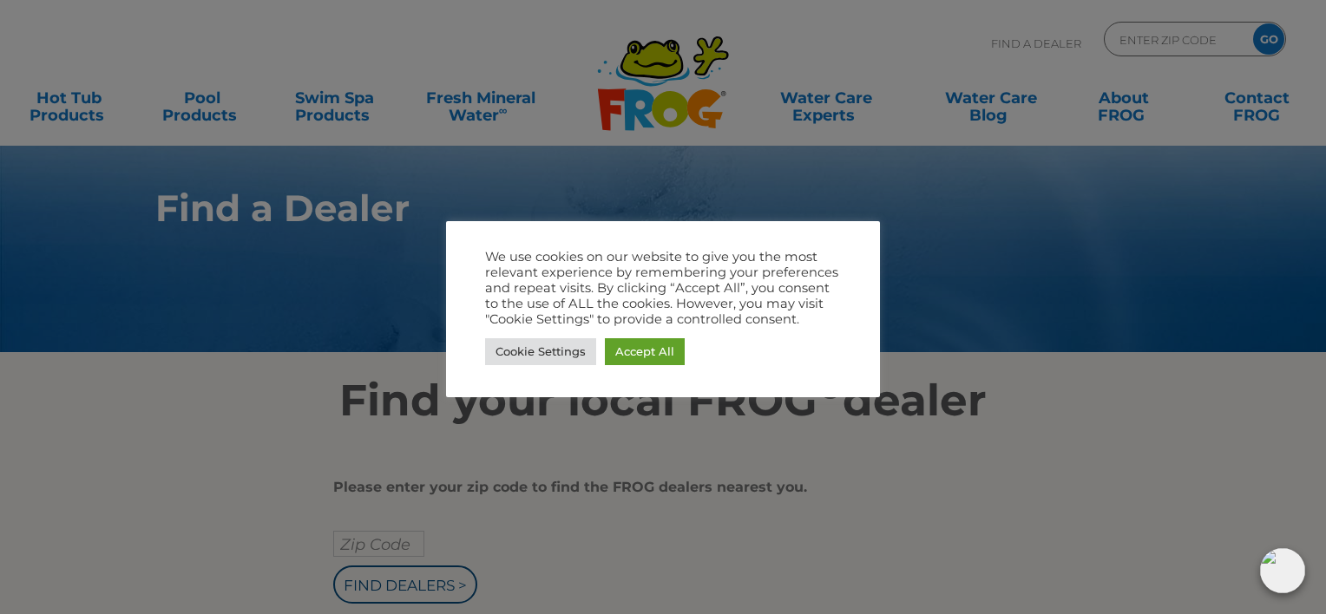
click at [1325, 483] on html ".st130{clip-path:url(#SVGID_2_);fill-rule:evenodd;clip-rule:evenodd;fill:#C3CC0…" at bounding box center [663, 307] width 1326 height 614
click at [392, 541] on div at bounding box center [663, 307] width 1326 height 614
click at [393, 576] on div at bounding box center [663, 307] width 1326 height 614
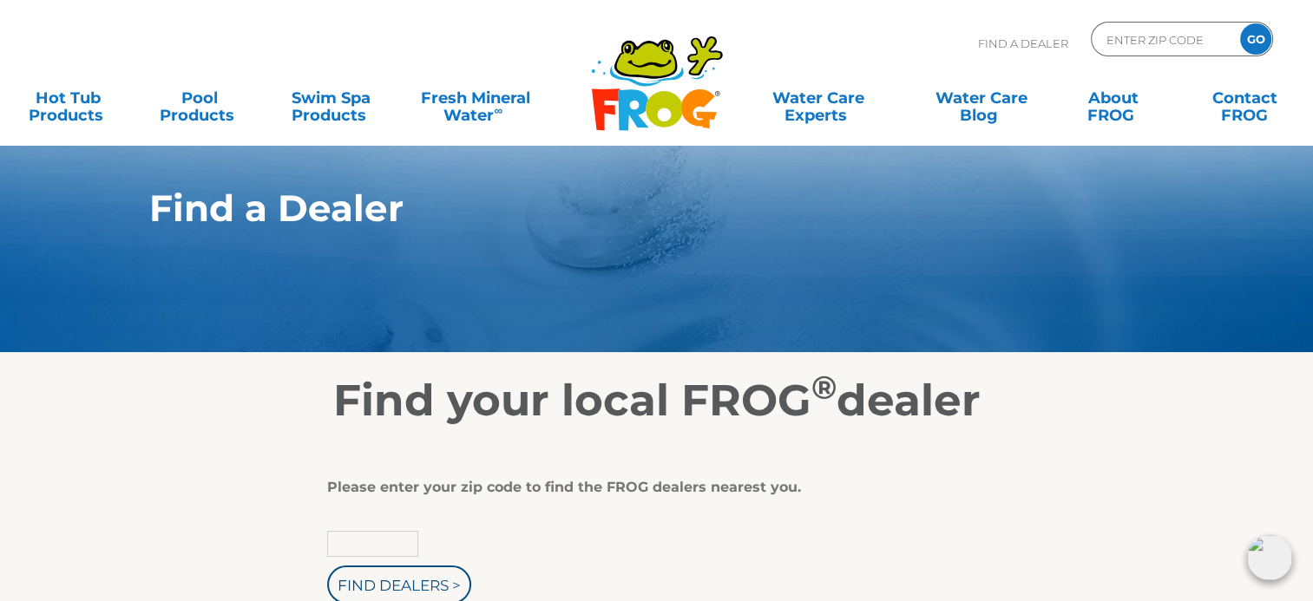
click at [396, 541] on input "text" at bounding box center [372, 544] width 91 height 26
type input "48116"
click at [375, 584] on input "Find Dealers >" at bounding box center [399, 585] width 144 height 38
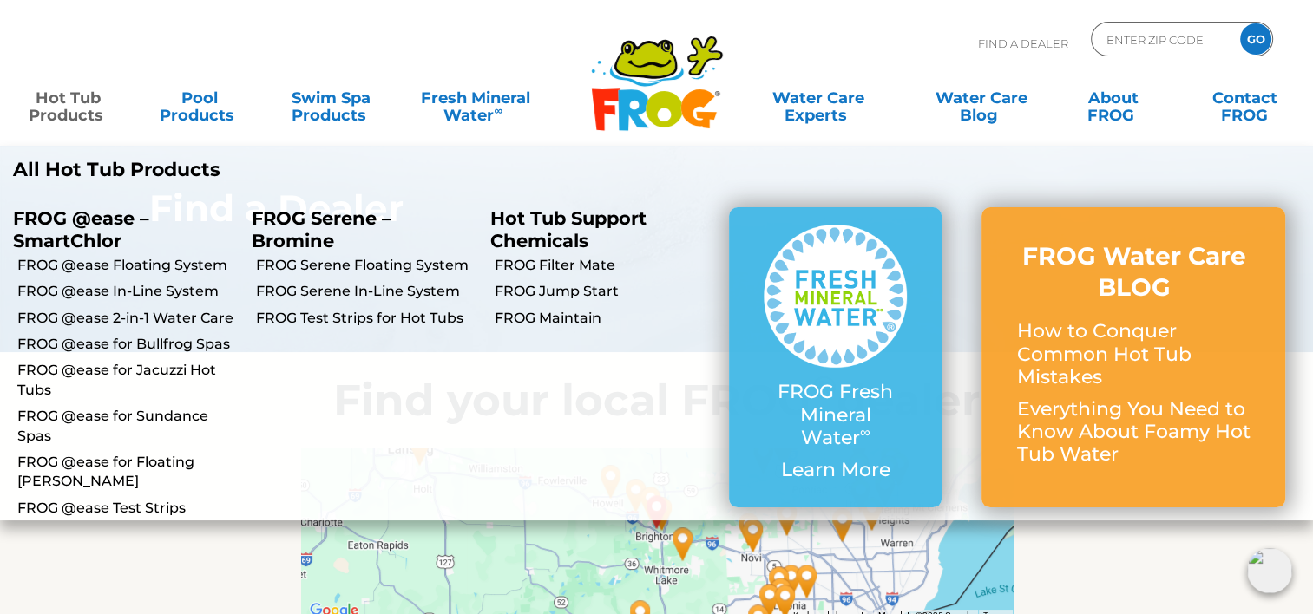
click at [70, 99] on link "Hot Tub Products" at bounding box center [68, 98] width 102 height 35
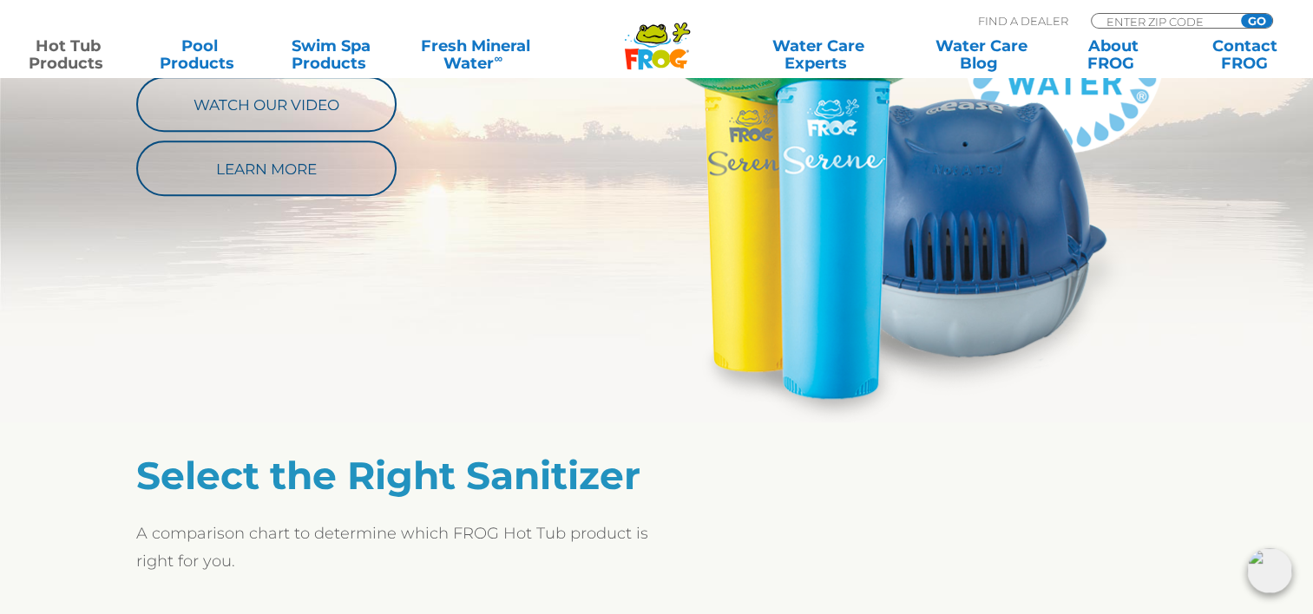
scroll to position [1612, 0]
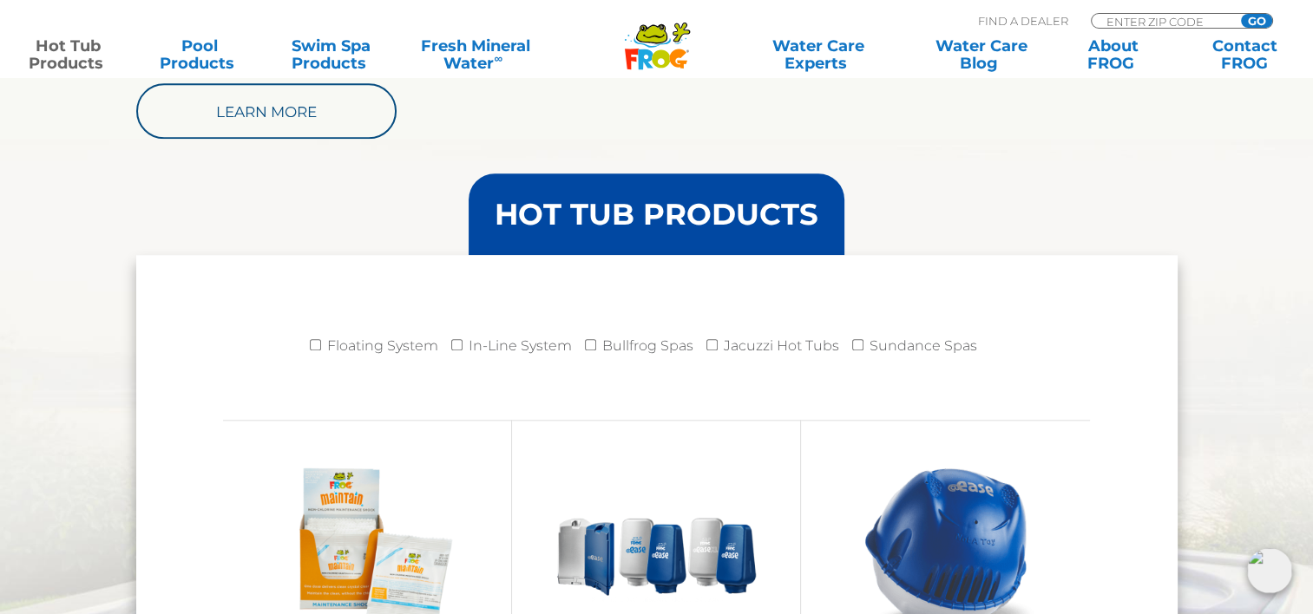
click at [635, 30] on icon ".st130{clip-path:url(#SVGID_2_);fill-rule:evenodd;clip-rule:evenodd;fill:#C3CC0…" at bounding box center [657, 46] width 67 height 49
